Goal: Task Accomplishment & Management: Check status

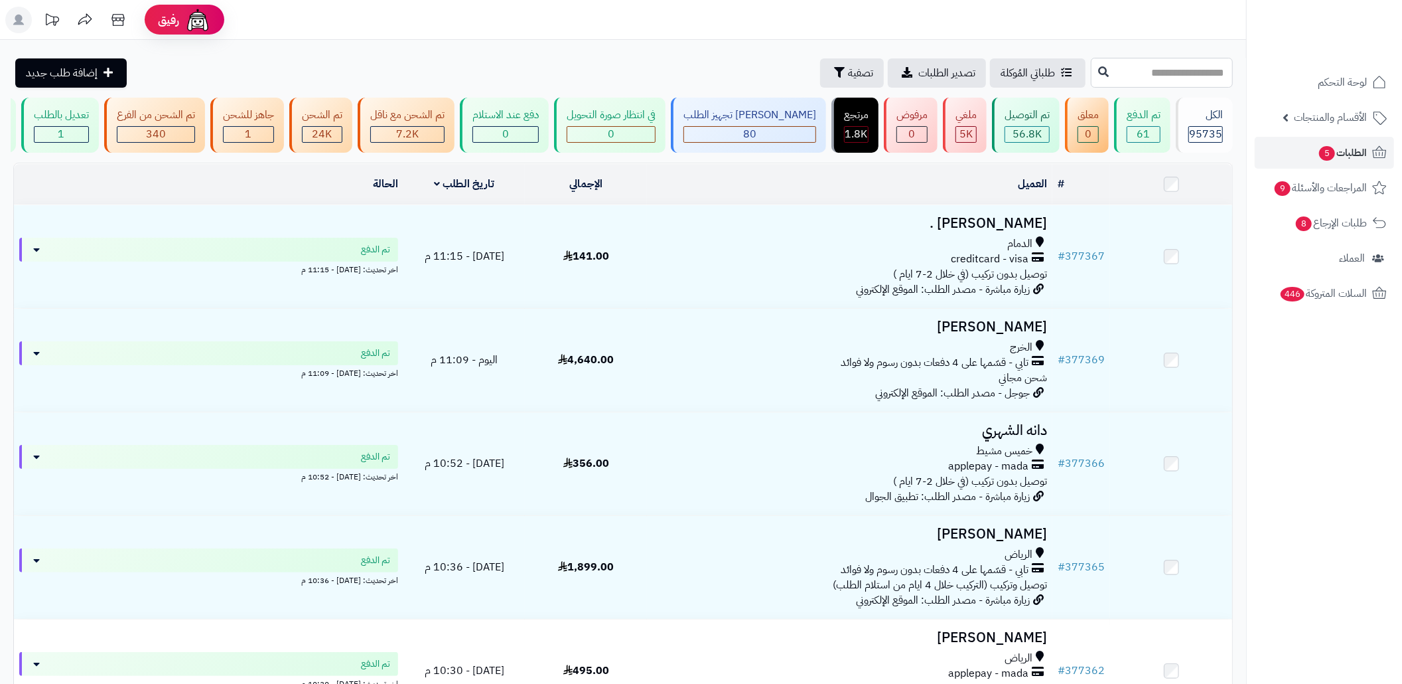
click at [1159, 74] on input "text" at bounding box center [1162, 73] width 142 height 30
paste input "******"
type input "******"
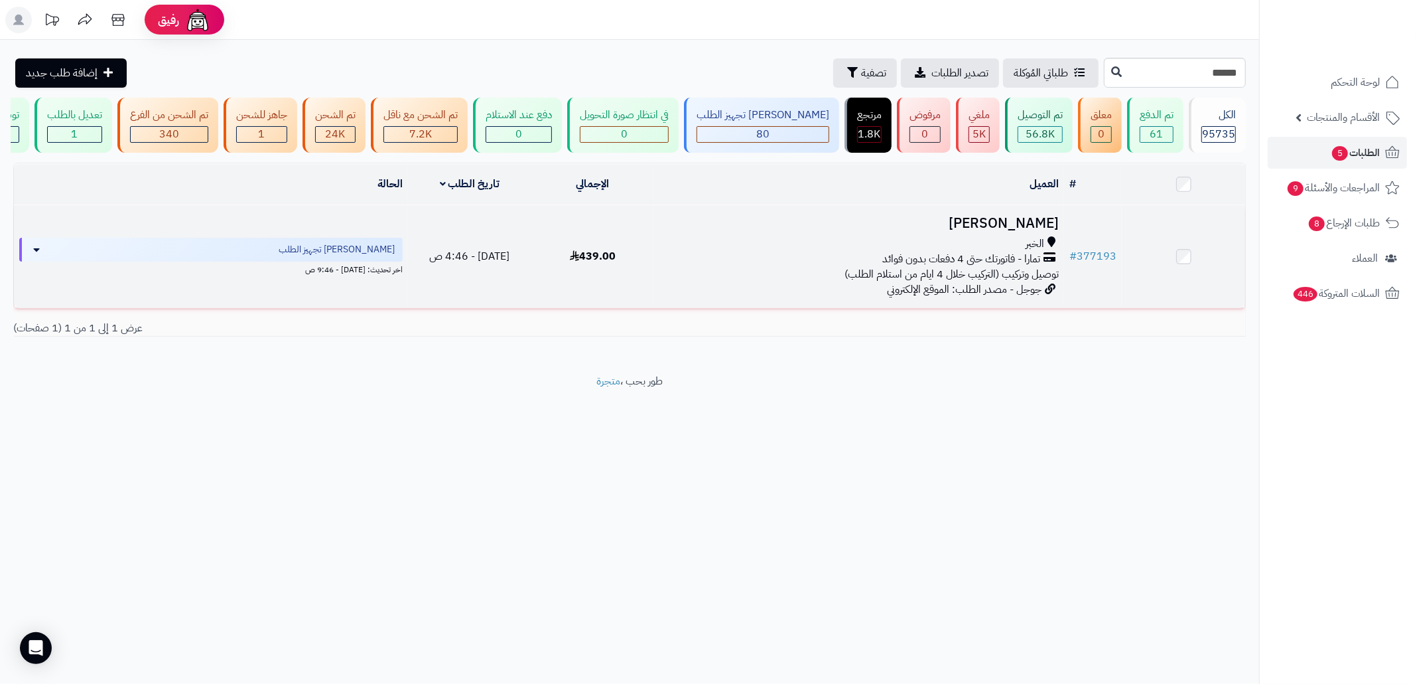
click at [643, 279] on td "439.00" at bounding box center [593, 256] width 123 height 103
